Goal: Check status: Check status

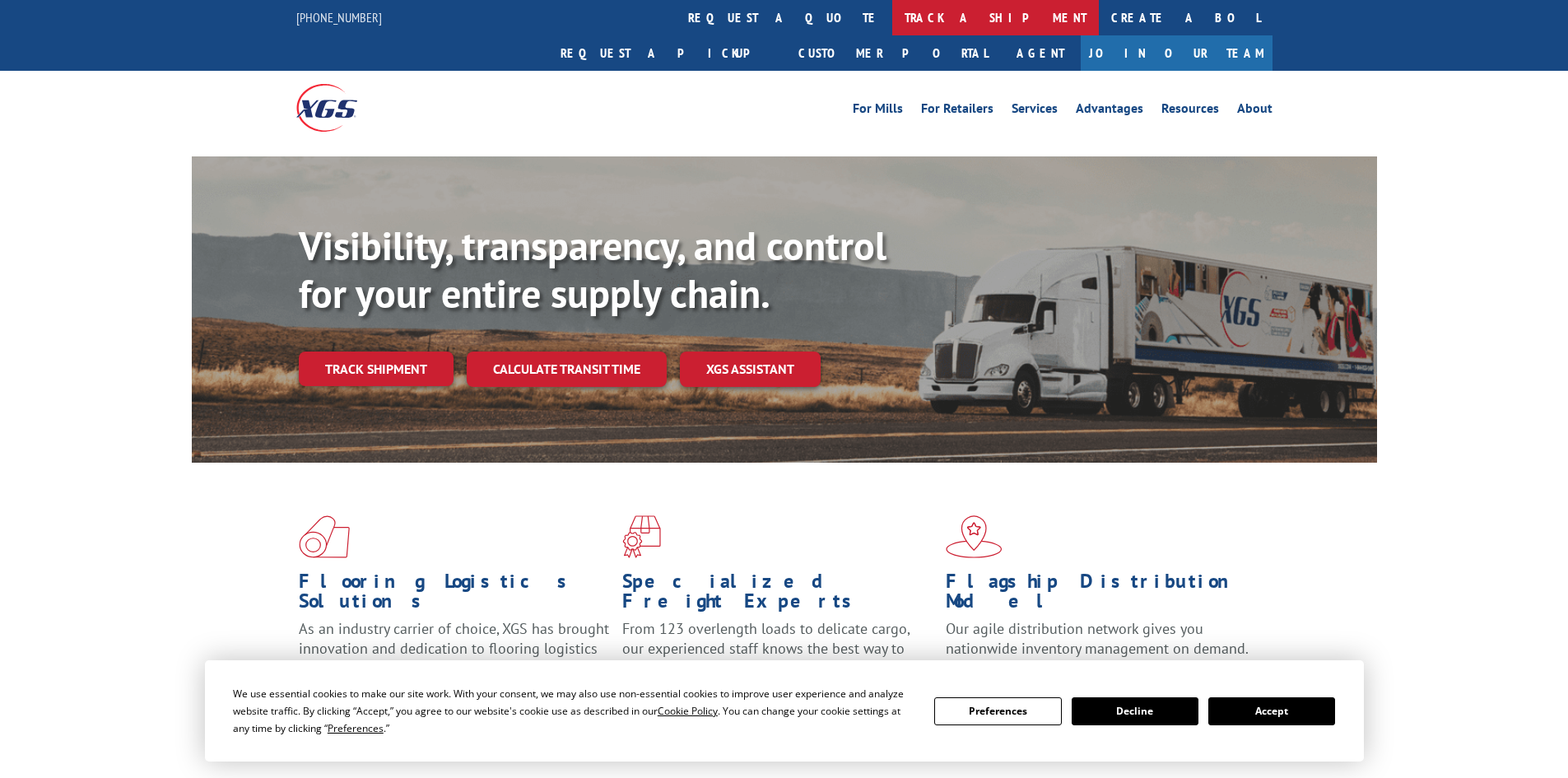
click at [892, 22] on link "track a shipment" at bounding box center [995, 18] width 206 height 35
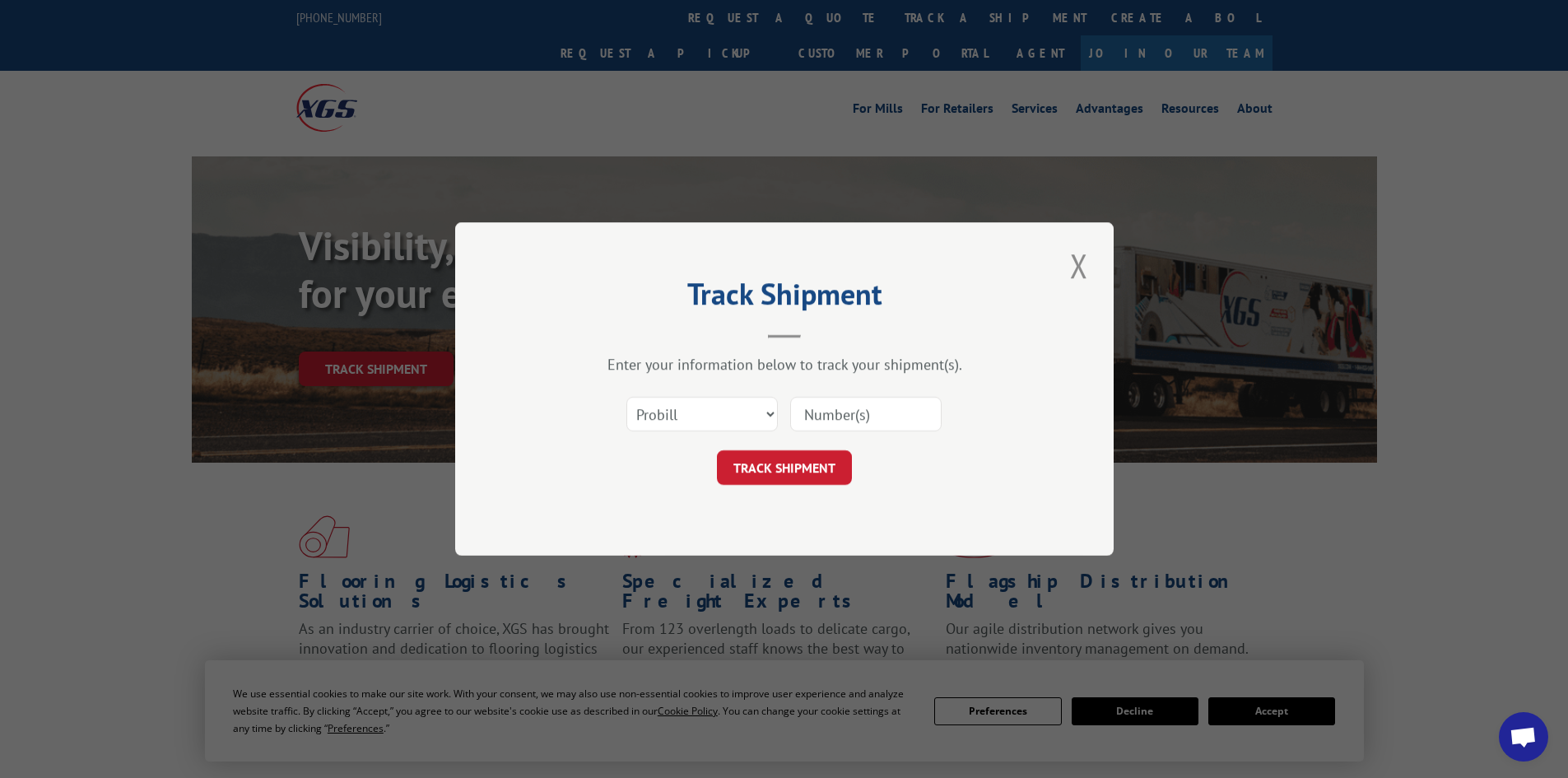
click at [853, 410] on input at bounding box center [866, 413] width 152 height 34
paste input "3354396"
type input "3354396"
click at [768, 468] on button "TRACK SHIPMENT" at bounding box center [784, 467] width 135 height 34
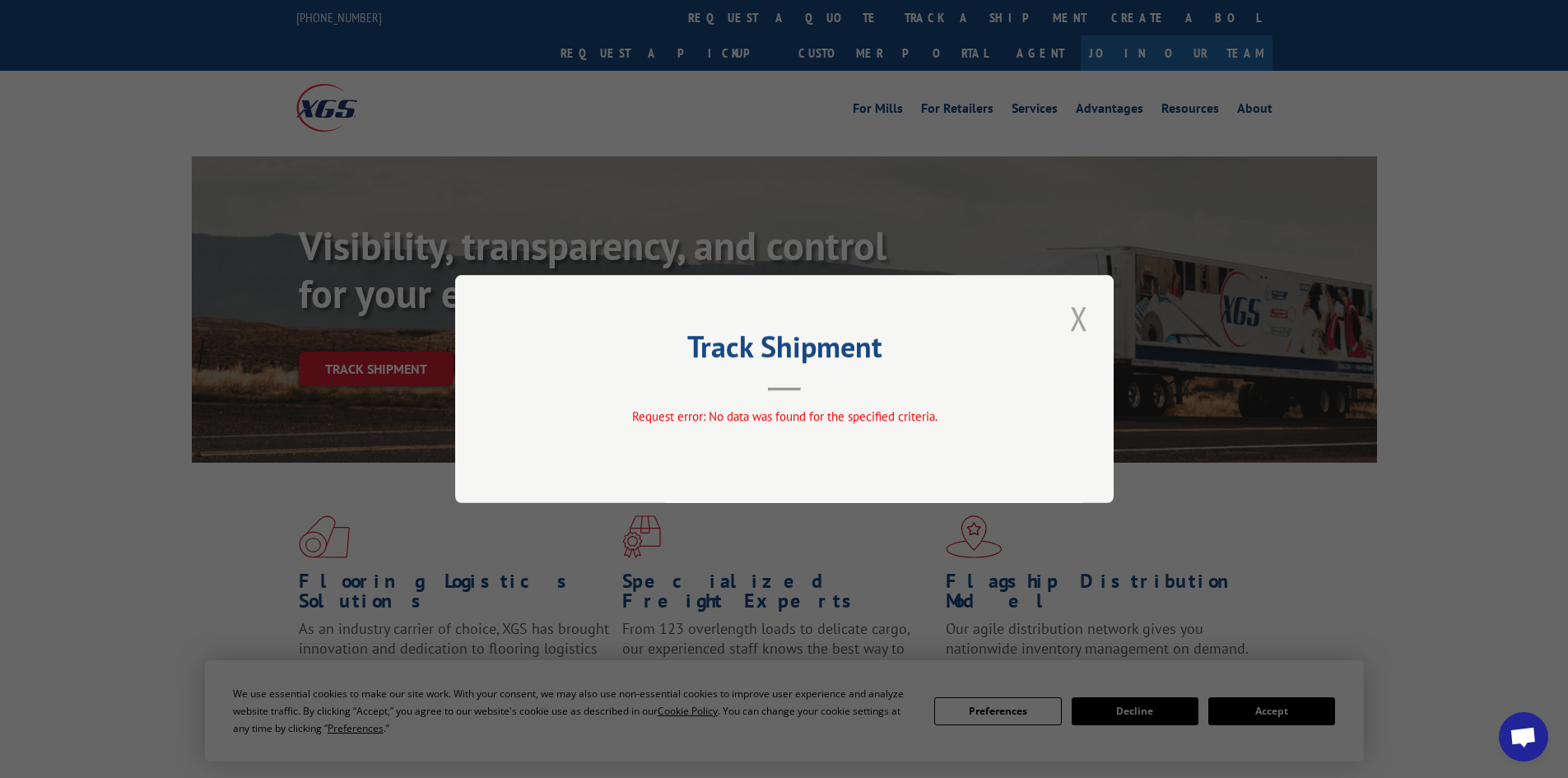
click at [1079, 321] on button "Close modal" at bounding box center [1079, 317] width 28 height 45
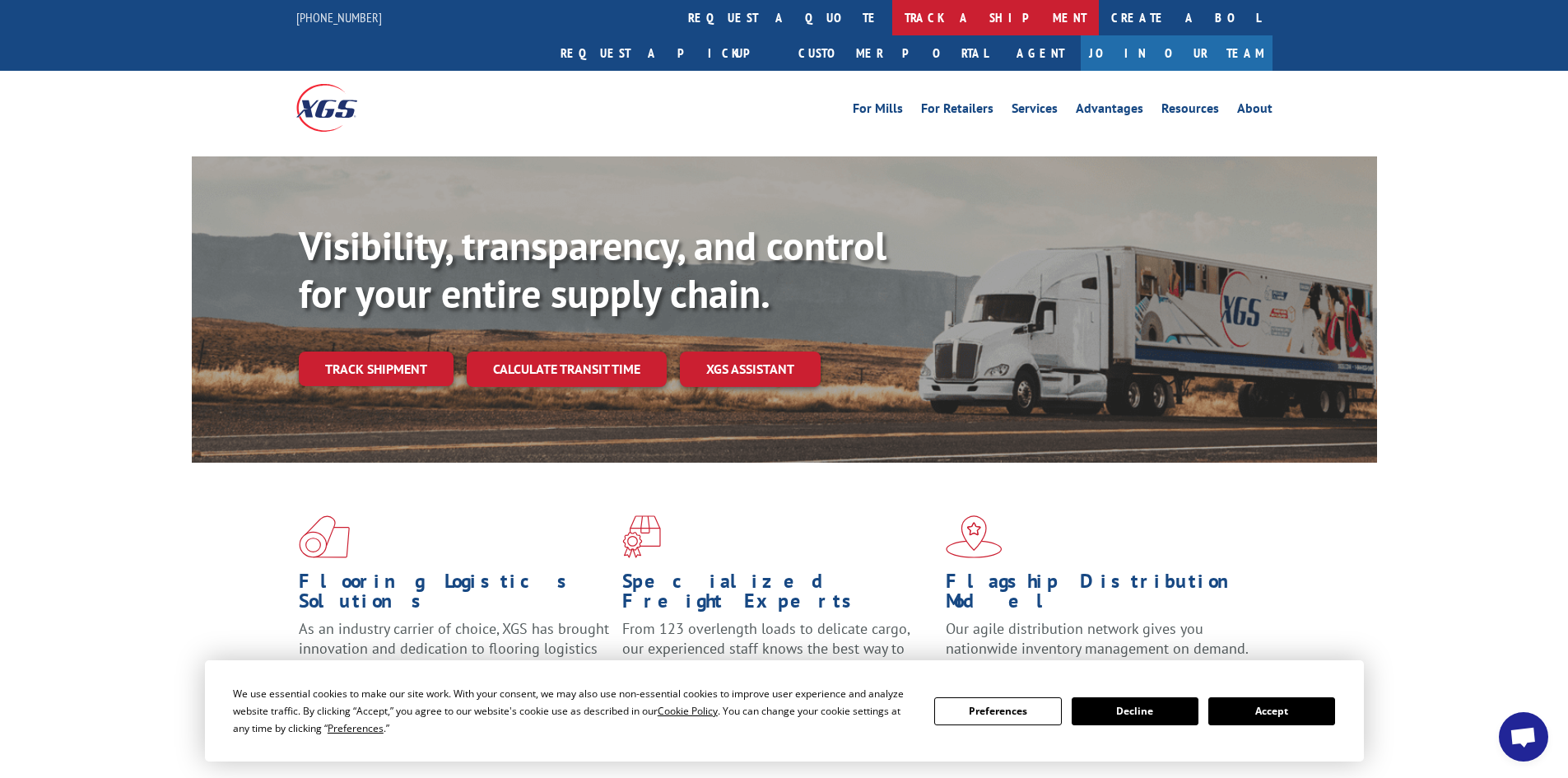
click at [892, 21] on link "track a shipment" at bounding box center [995, 18] width 206 height 35
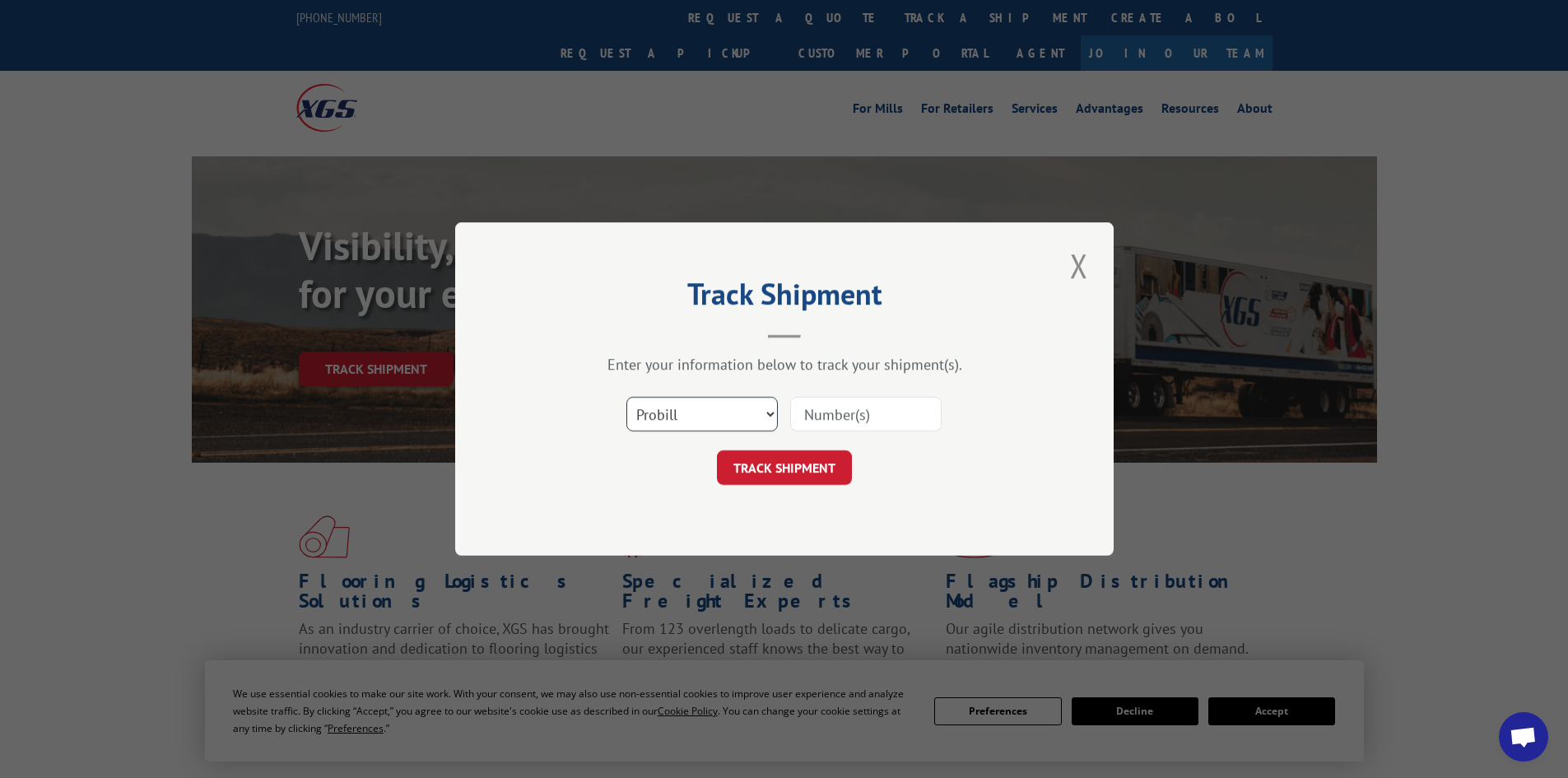
click at [769, 410] on select "Select category... Probill BOL PO" at bounding box center [702, 413] width 152 height 34
select select "bol"
click at [626, 396] on select "Select category... Probill BOL PO" at bounding box center [702, 413] width 152 height 34
click at [830, 419] on input at bounding box center [866, 413] width 152 height 34
paste input "3354396"
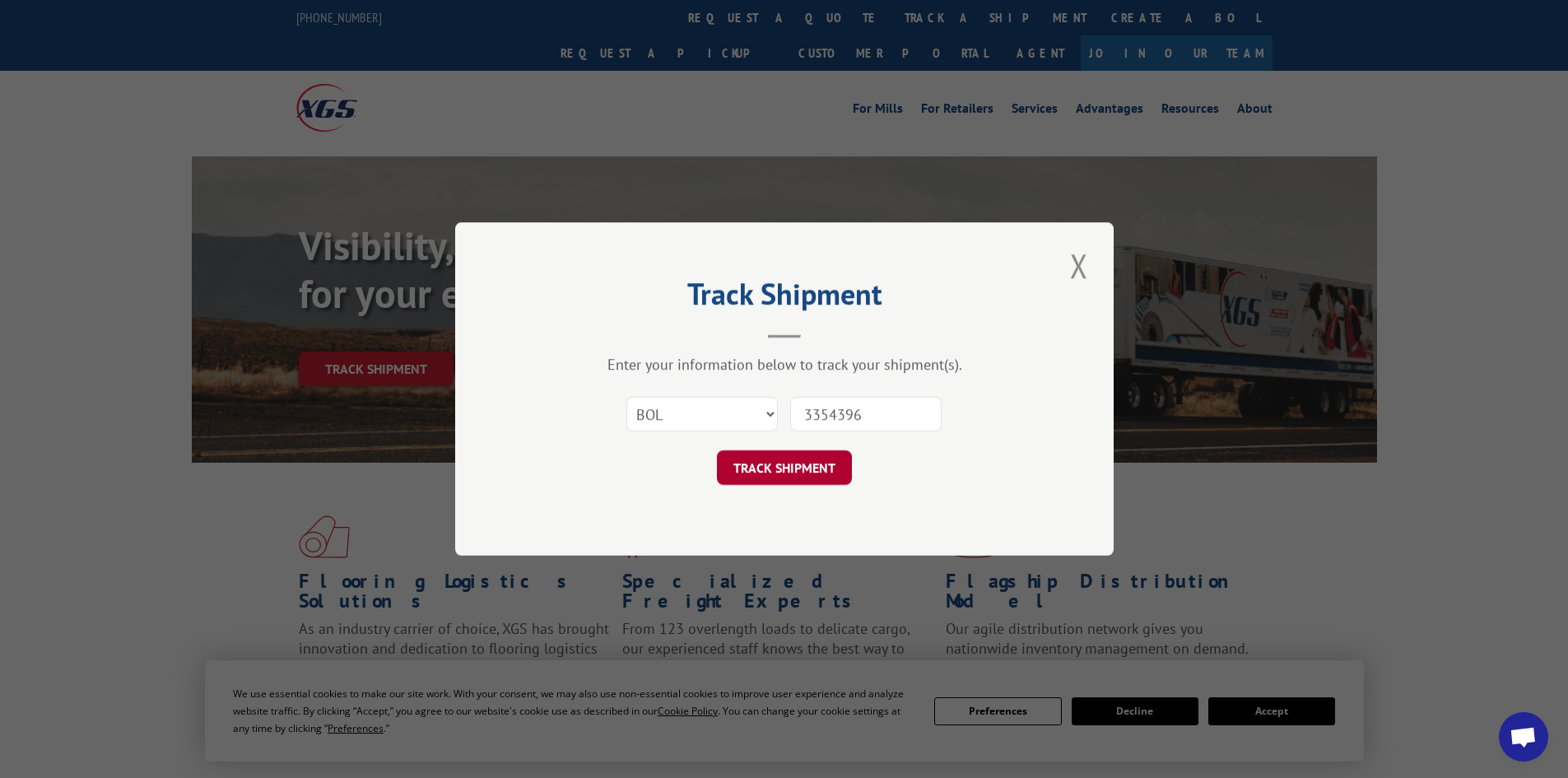
type input "3354396"
click at [794, 469] on button "TRACK SHIPMENT" at bounding box center [784, 467] width 135 height 34
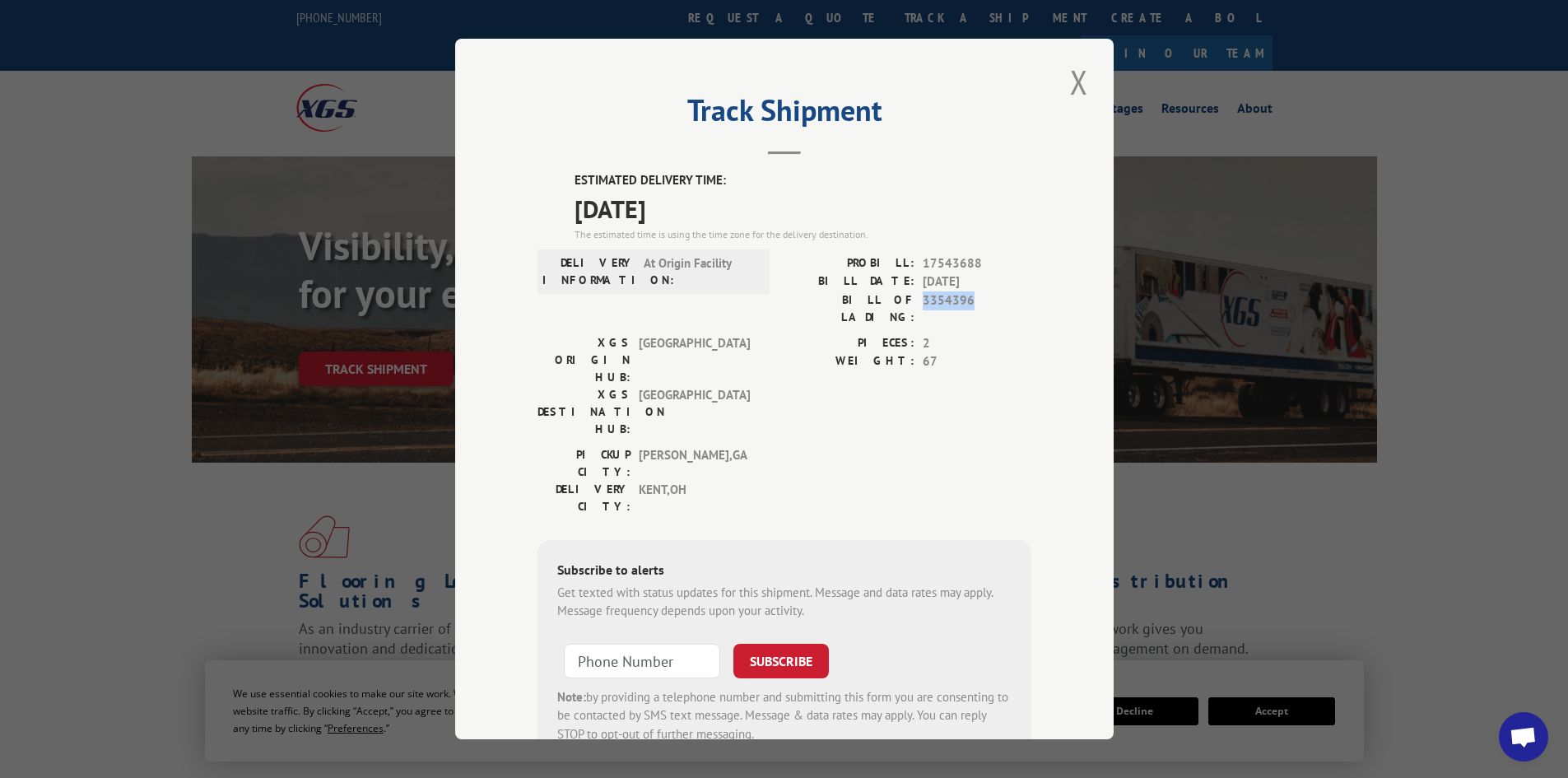
drag, startPoint x: 963, startPoint y: 300, endPoint x: 910, endPoint y: 301, distance: 53.0
click at [910, 301] on div "BILL OF LADING: 3354396" at bounding box center [907, 308] width 247 height 34
copy div "3354396"
